Goal: Submit feedback/report problem

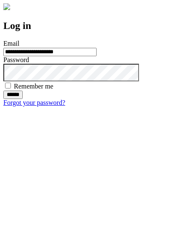
click at [23, 99] on input "******" at bounding box center [12, 95] width 19 height 8
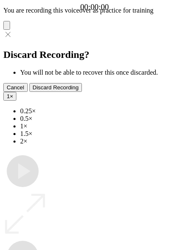
type input "**********"
